Goal: Transaction & Acquisition: Purchase product/service

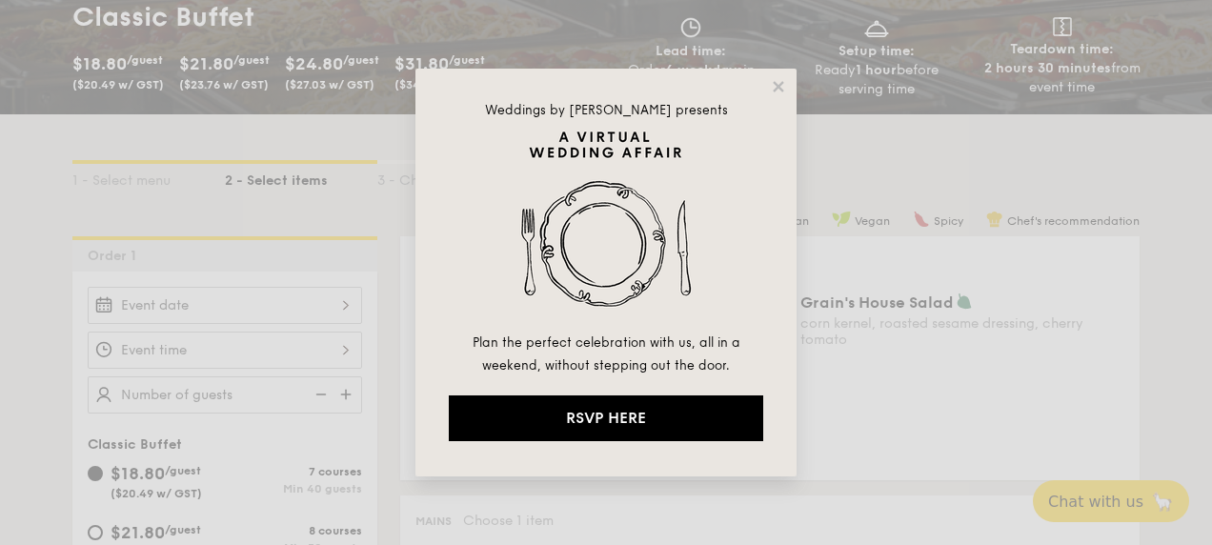
click at [764, 82] on div "Weddings by [PERSON_NAME] presents Plan the perfect celebration with us, all in…" at bounding box center [606, 273] width 381 height 408
click at [781, 97] on div "Weddings by [PERSON_NAME] presents Plan the perfect celebration with us, all in…" at bounding box center [606, 273] width 381 height 408
click at [783, 84] on icon at bounding box center [778, 86] width 17 height 17
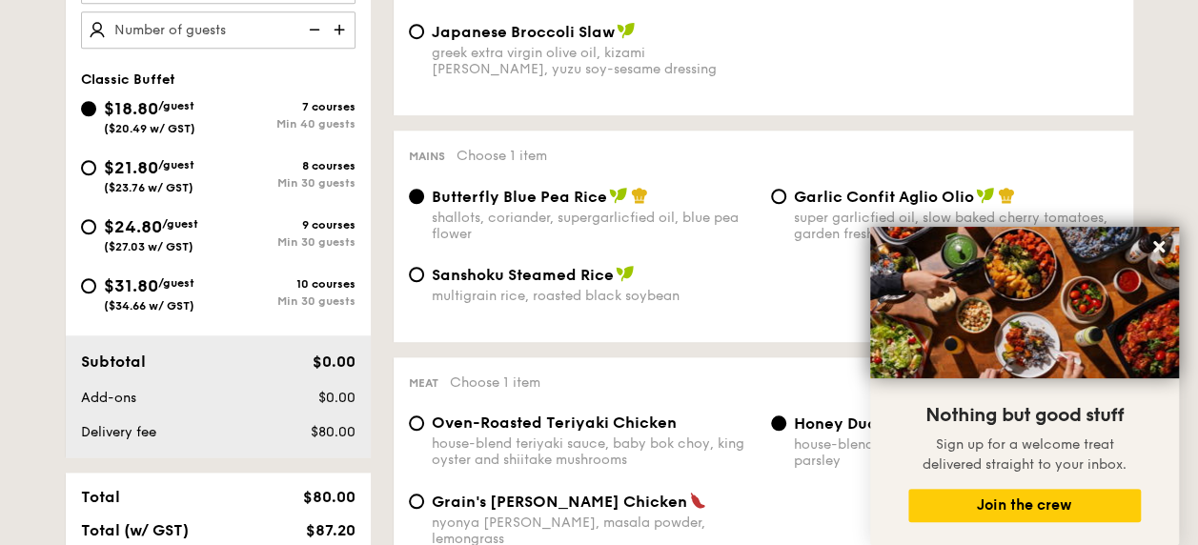
scroll to position [625, 0]
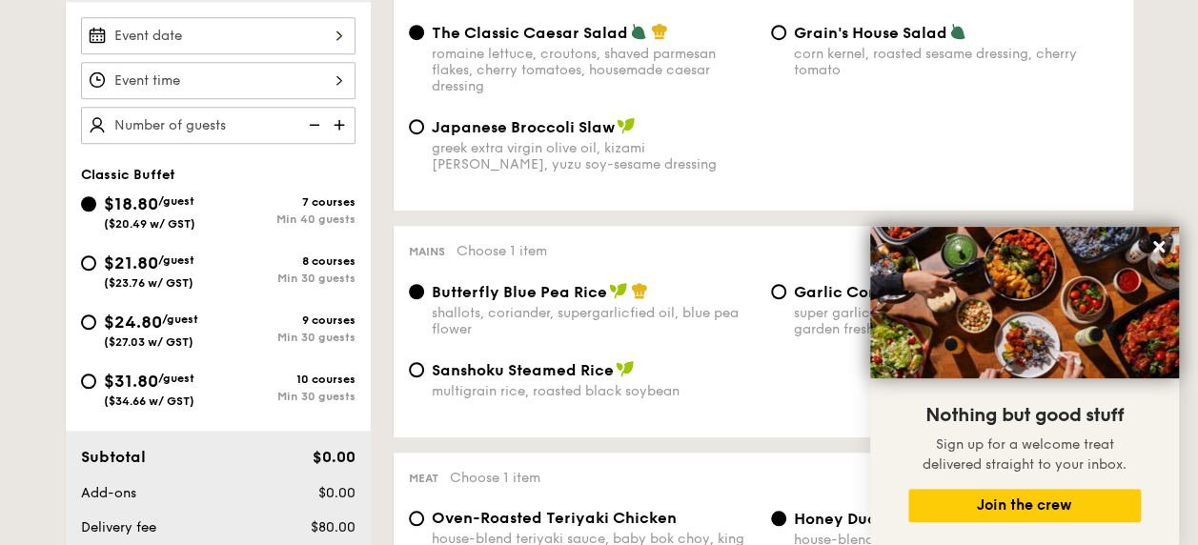
click at [294, 222] on div "$18.80 /guest ($20.49 w/ GST) 7 courses Min 40 guests" at bounding box center [218, 211] width 274 height 40
click at [303, 204] on div "7 courses" at bounding box center [286, 201] width 137 height 13
click at [96, 204] on input "$18.80 /guest ($20.49 w/ GST) 7 courses Min 40 guests" at bounding box center [88, 203] width 15 height 15
click at [1155, 236] on button at bounding box center [1159, 247] width 30 height 30
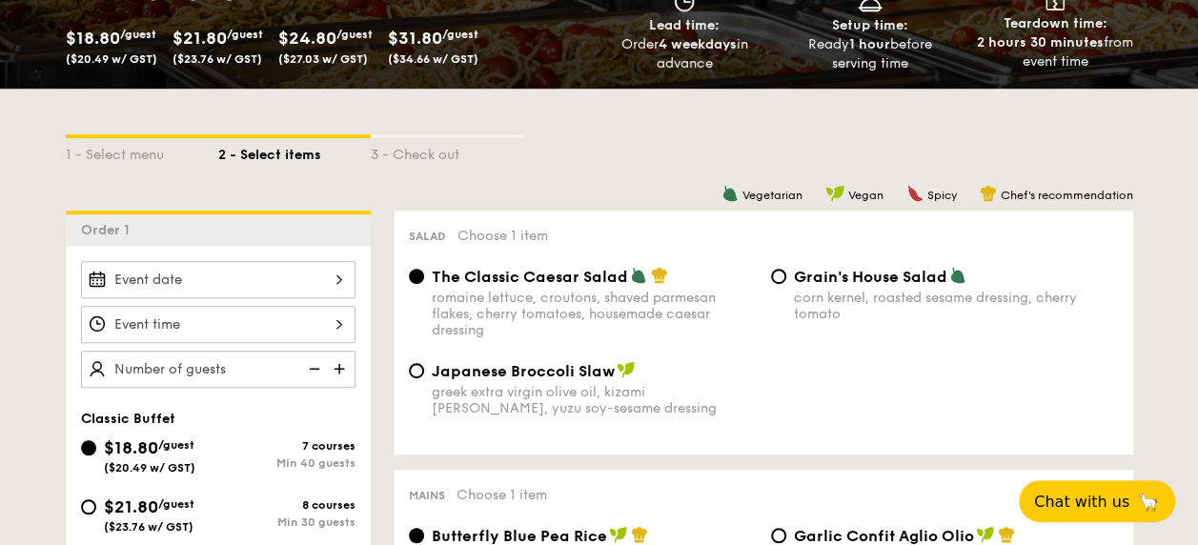
scroll to position [477, 0]
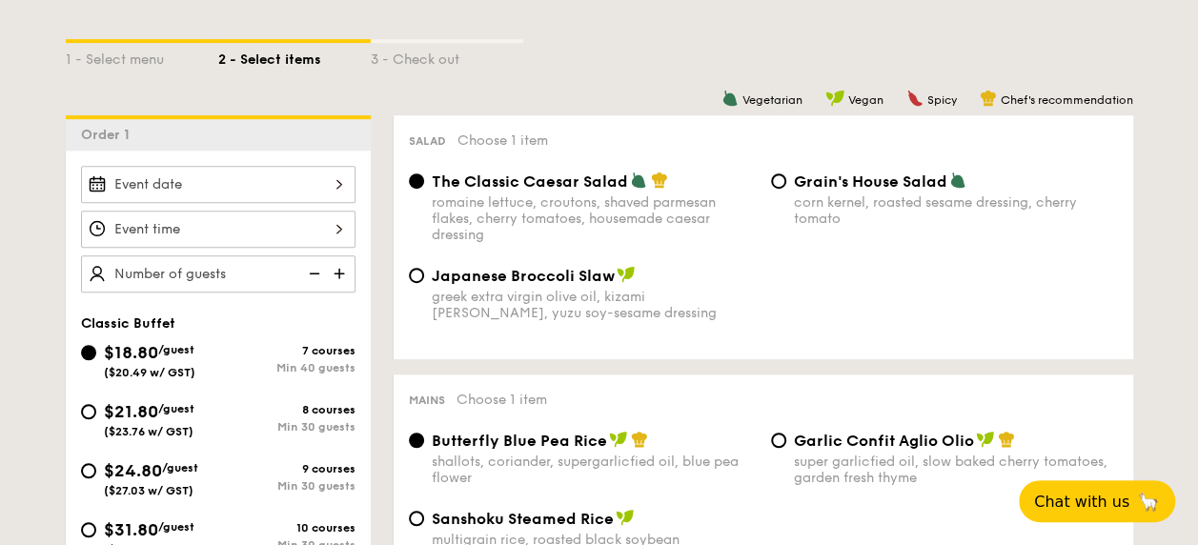
click at [564, 293] on div "greek extra virgin olive oil, kizami [PERSON_NAME], yuzu soy-sesame dressing" at bounding box center [594, 305] width 324 height 32
click at [424, 283] on input "Japanese Broccoli Slaw greek extra virgin olive oil, kizami nori, ginger, yuzu …" at bounding box center [416, 275] width 15 height 15
radio input "true"
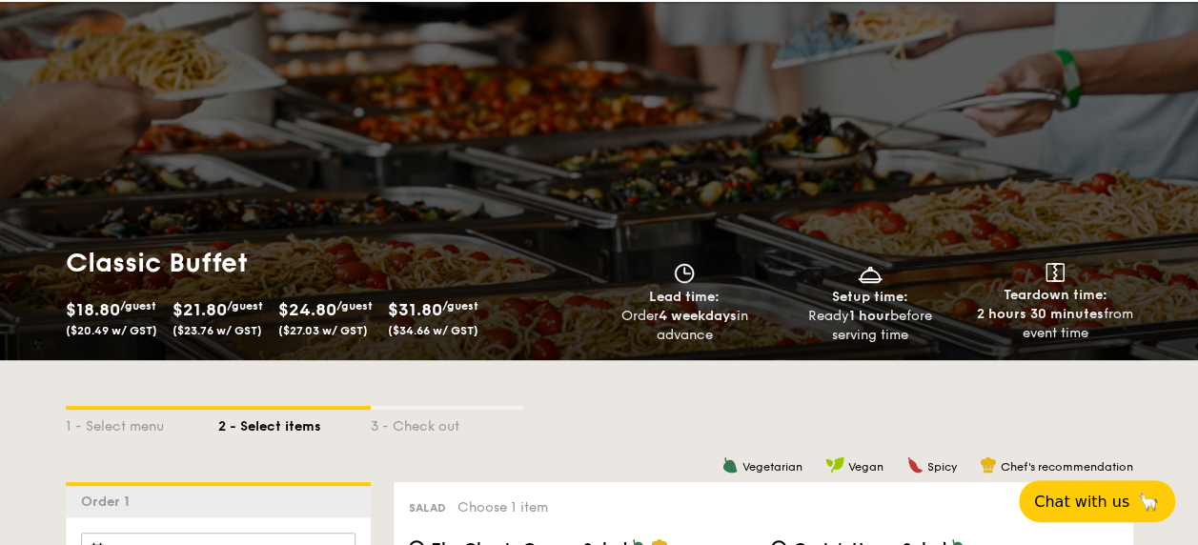
scroll to position [0, 0]
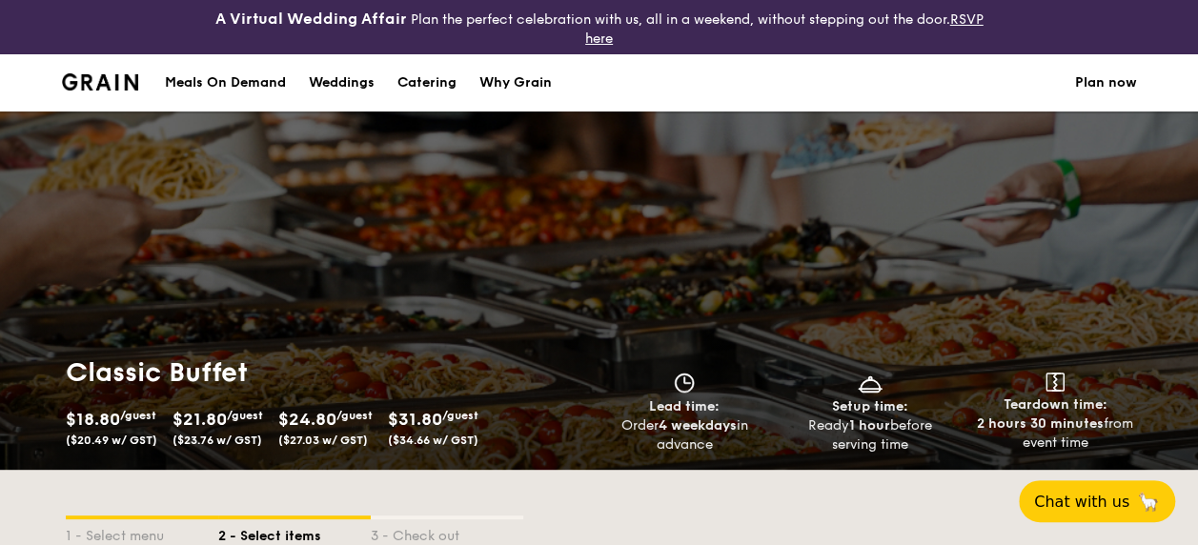
click at [517, 82] on div "Why Grain" at bounding box center [515, 82] width 72 height 57
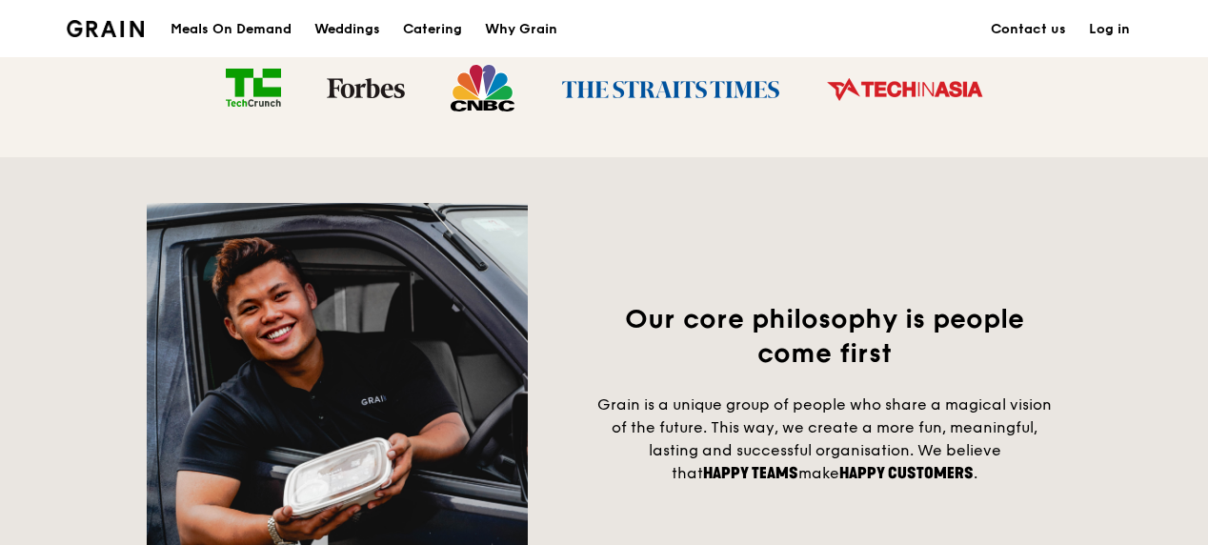
scroll to position [831, 0]
